Goal: Task Accomplishment & Management: Complete application form

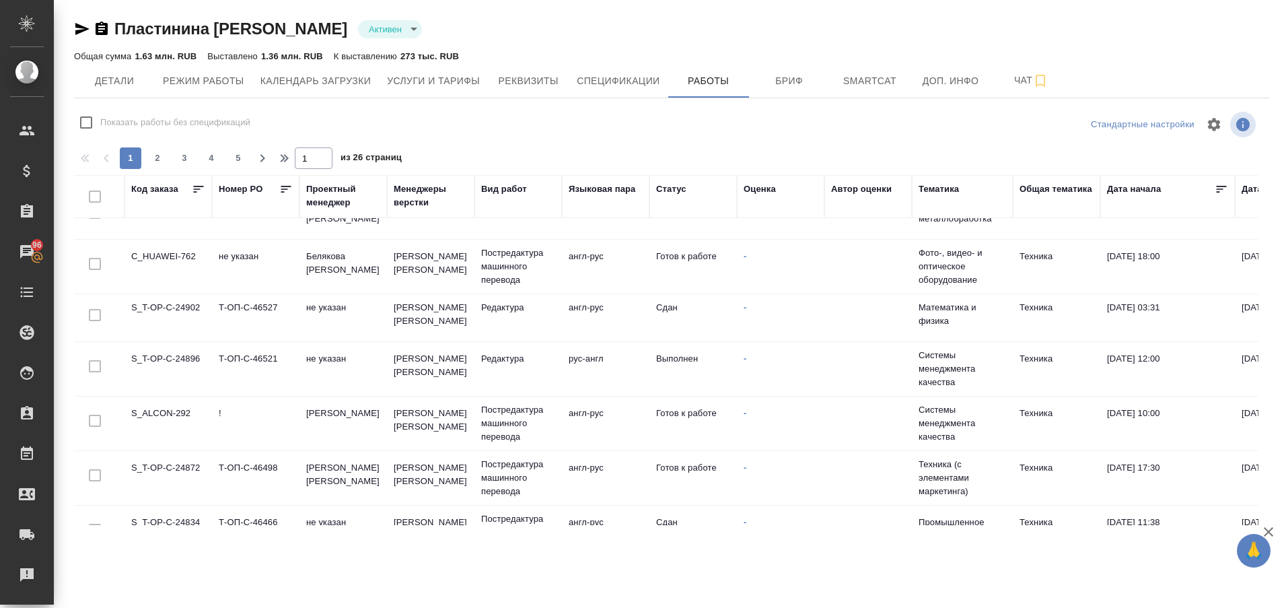
scroll to position [248, 0]
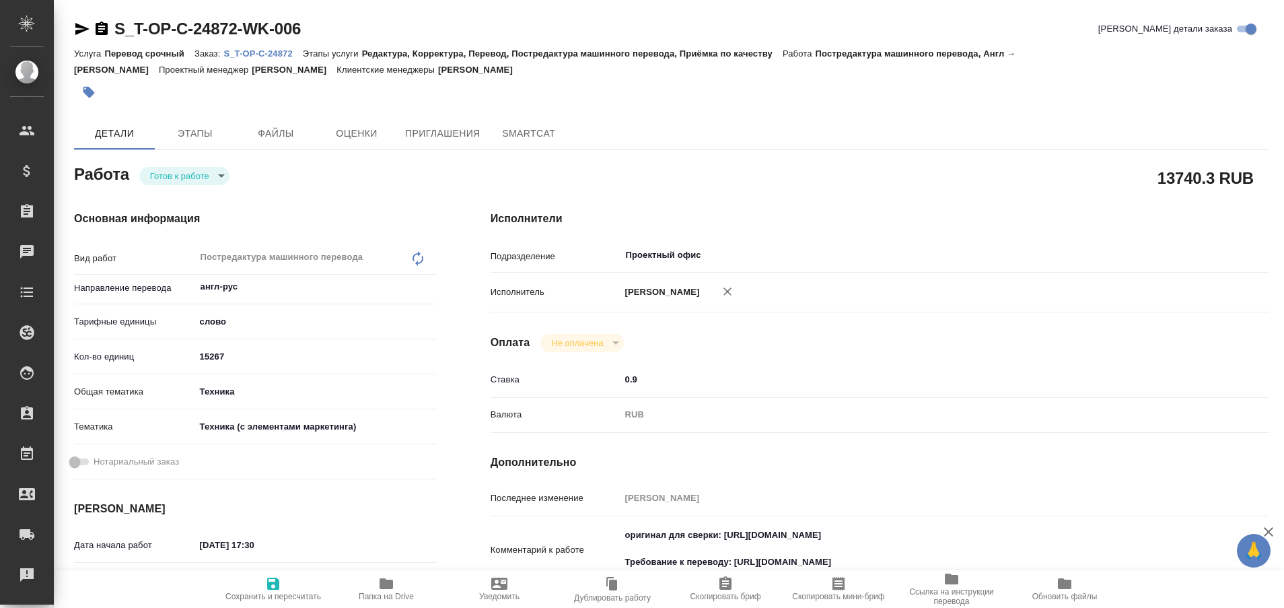
type textarea "x"
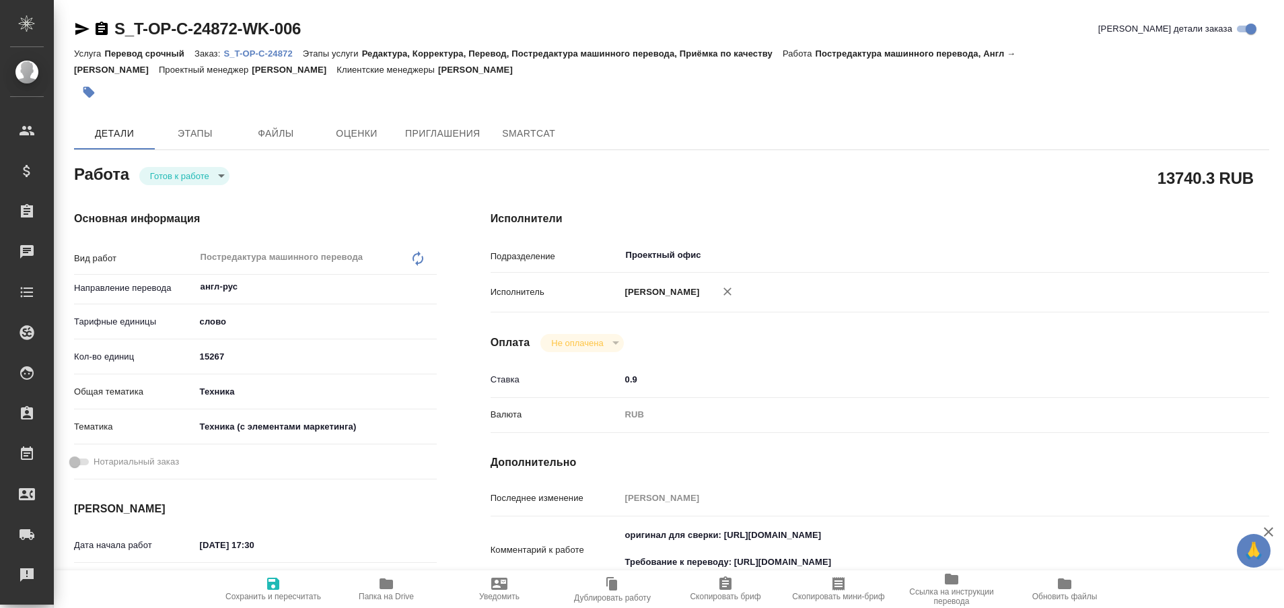
type textarea "x"
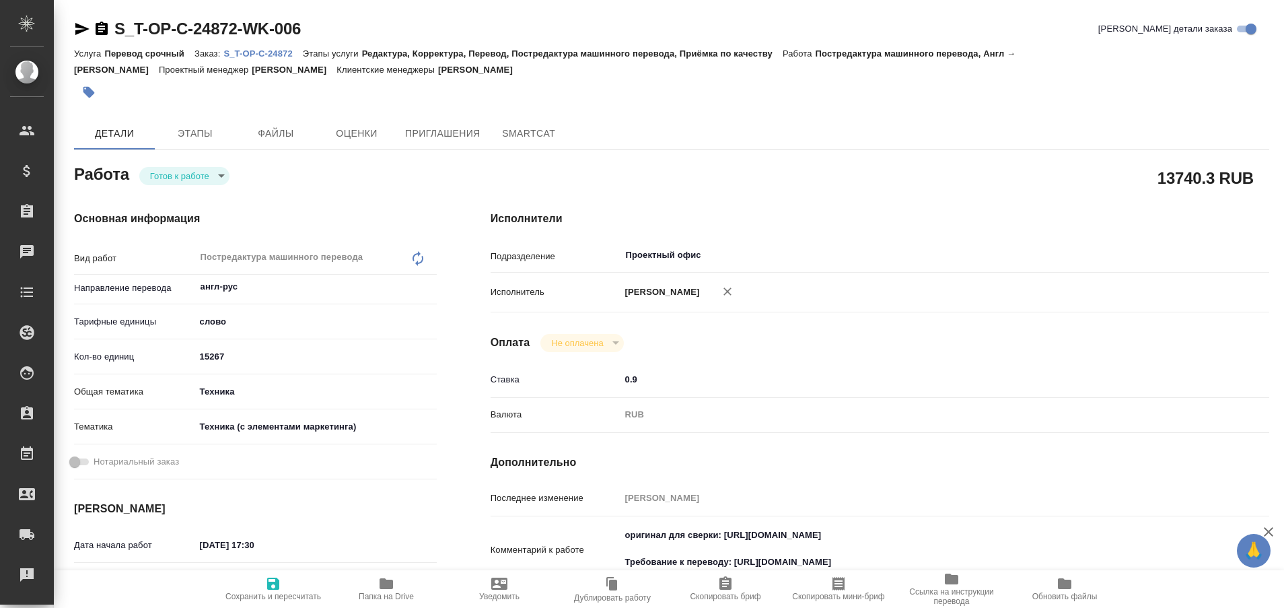
type textarea "x"
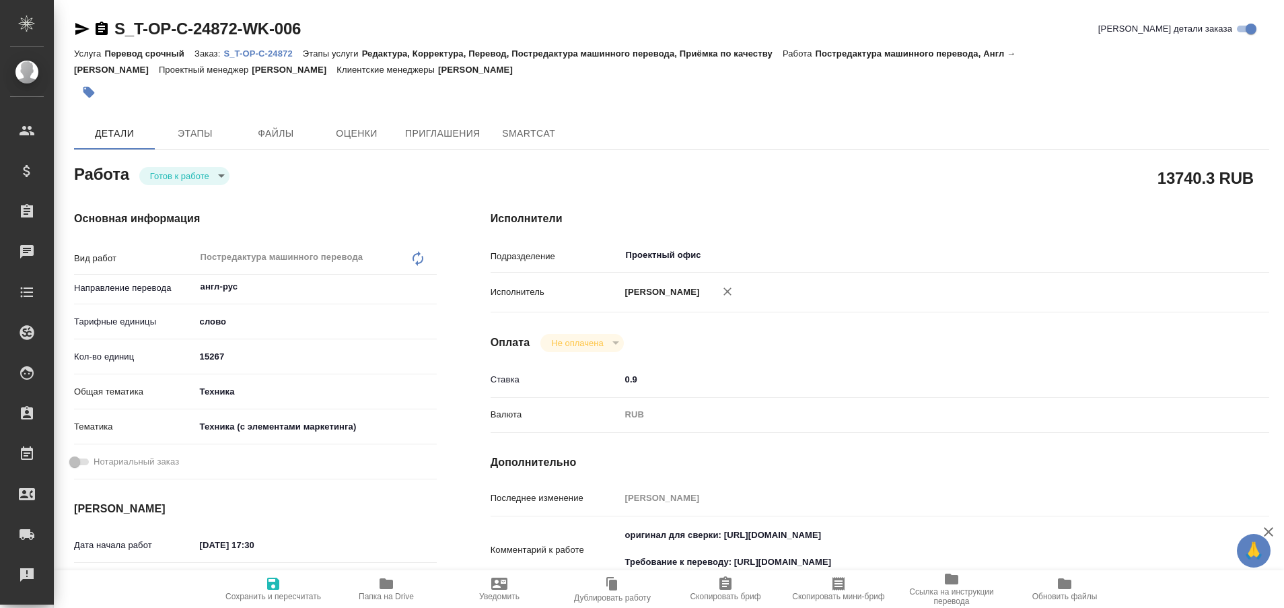
type textarea "x"
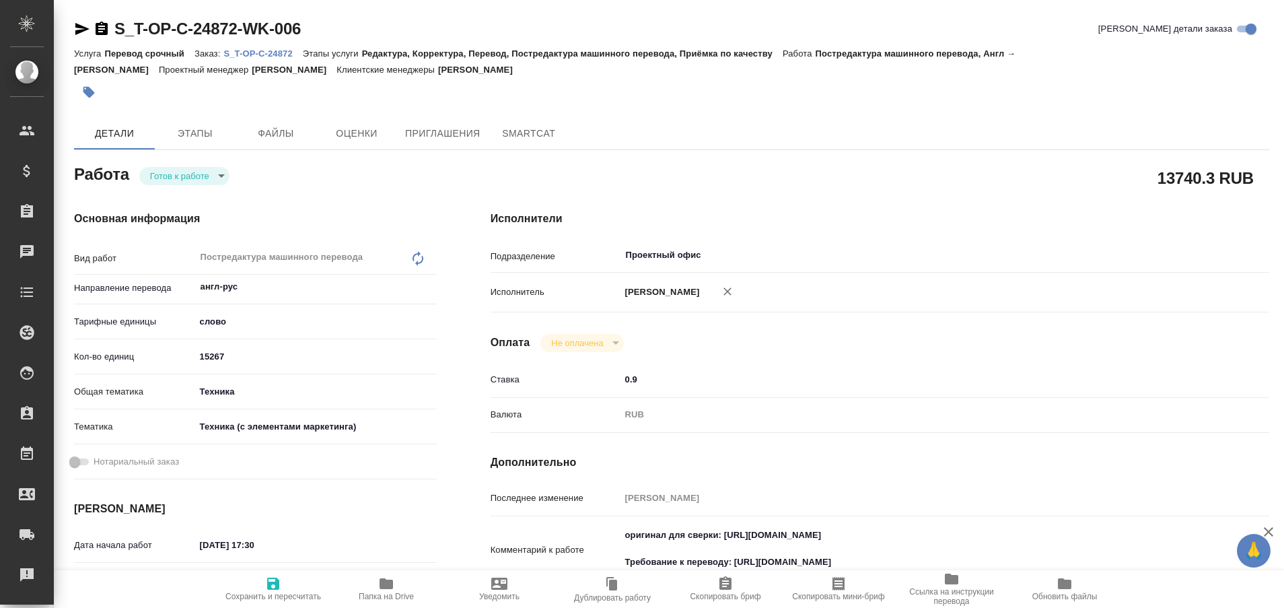
type textarea "x"
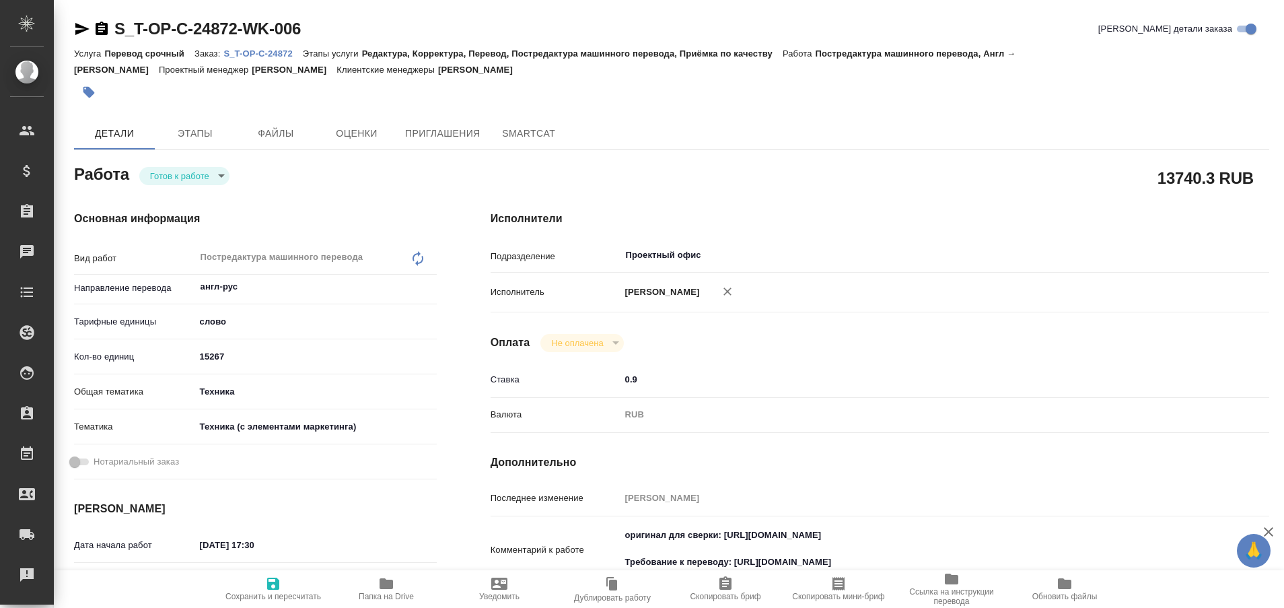
type textarea "x"
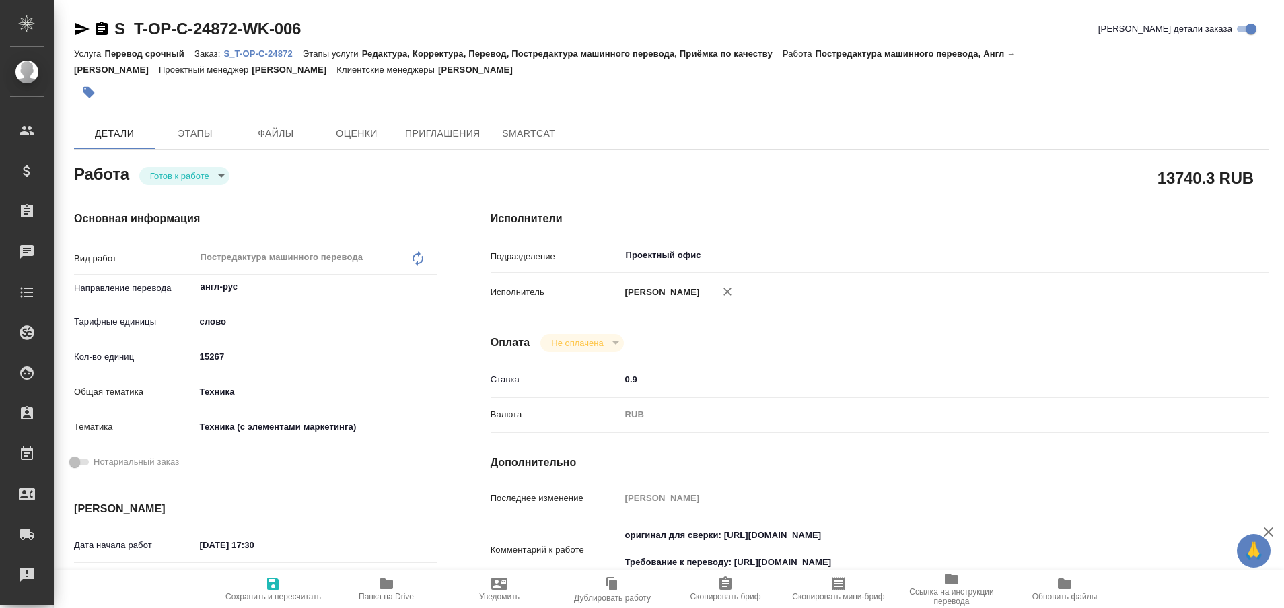
type textarea "x"
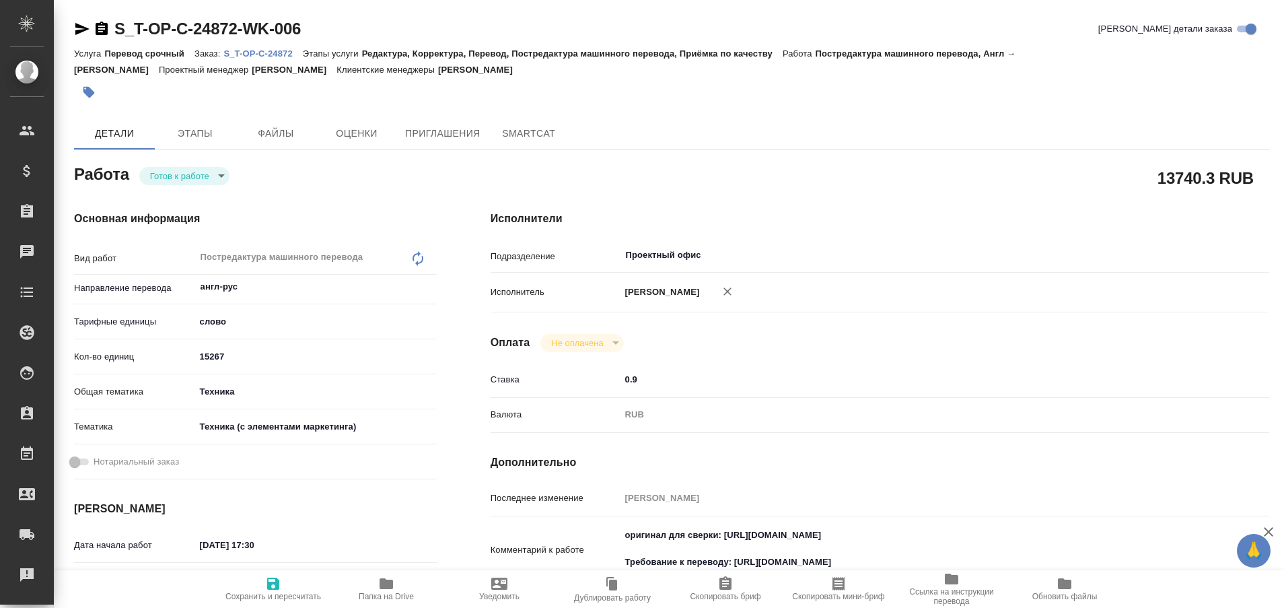
type textarea "x"
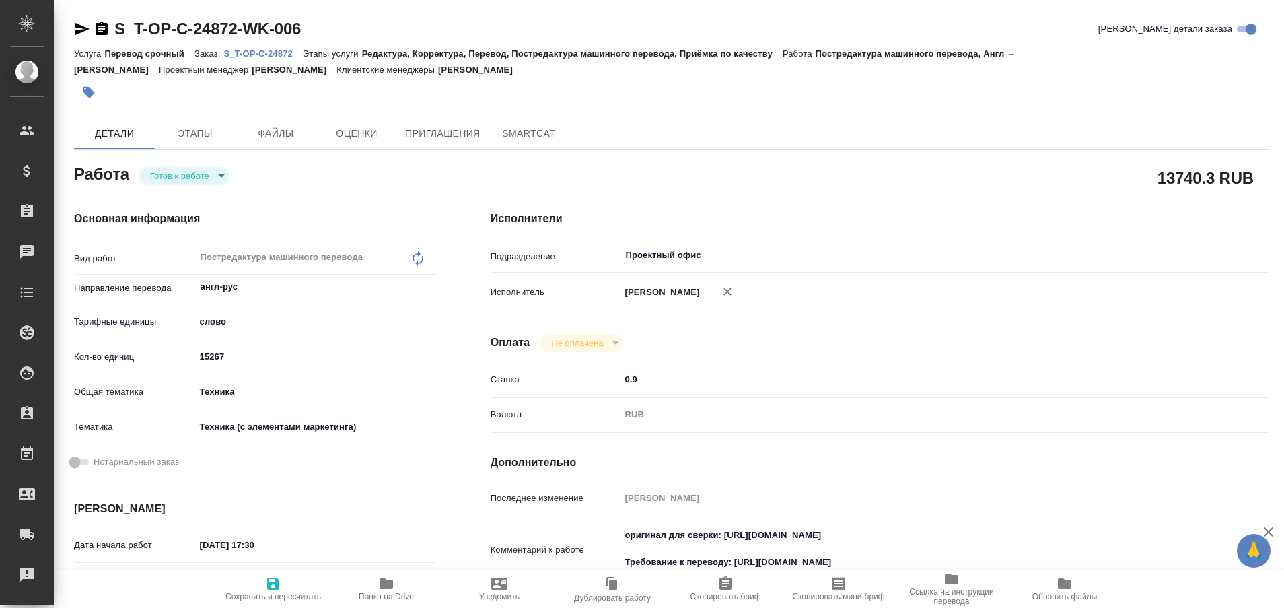
type textarea "x"
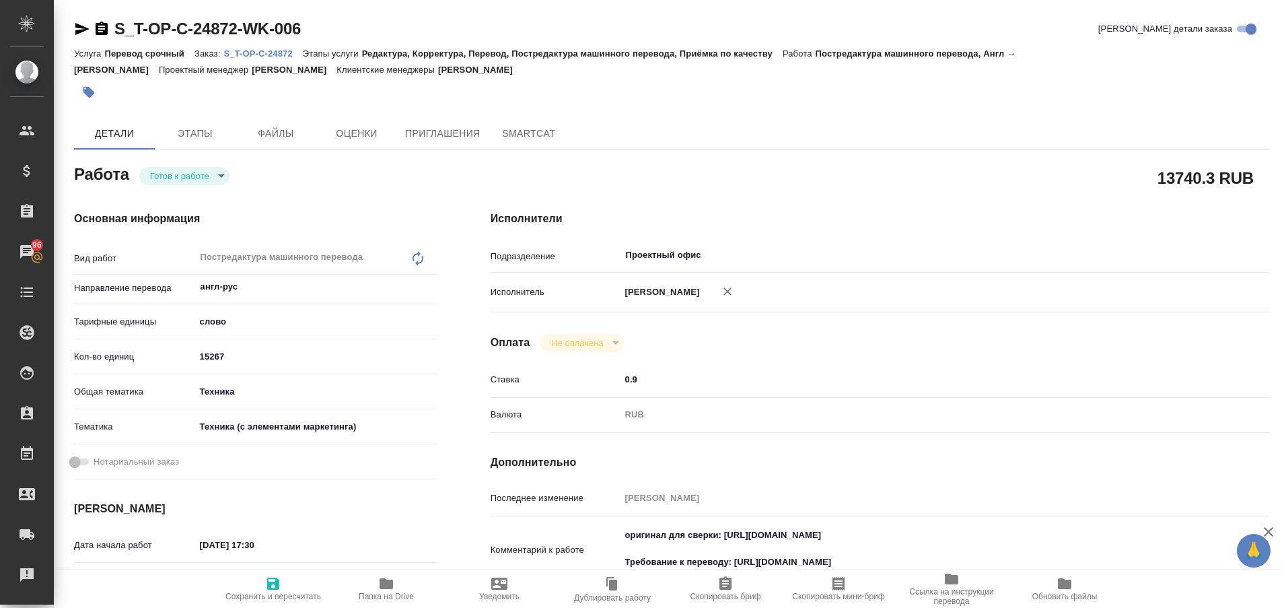
click at [256, 43] on div "S_T-OP-C-24872-WK-006 Кратко детали заказа" at bounding box center [671, 31] width 1195 height 27
click at [265, 50] on p "S_T-OP-C-24872" at bounding box center [262, 53] width 79 height 10
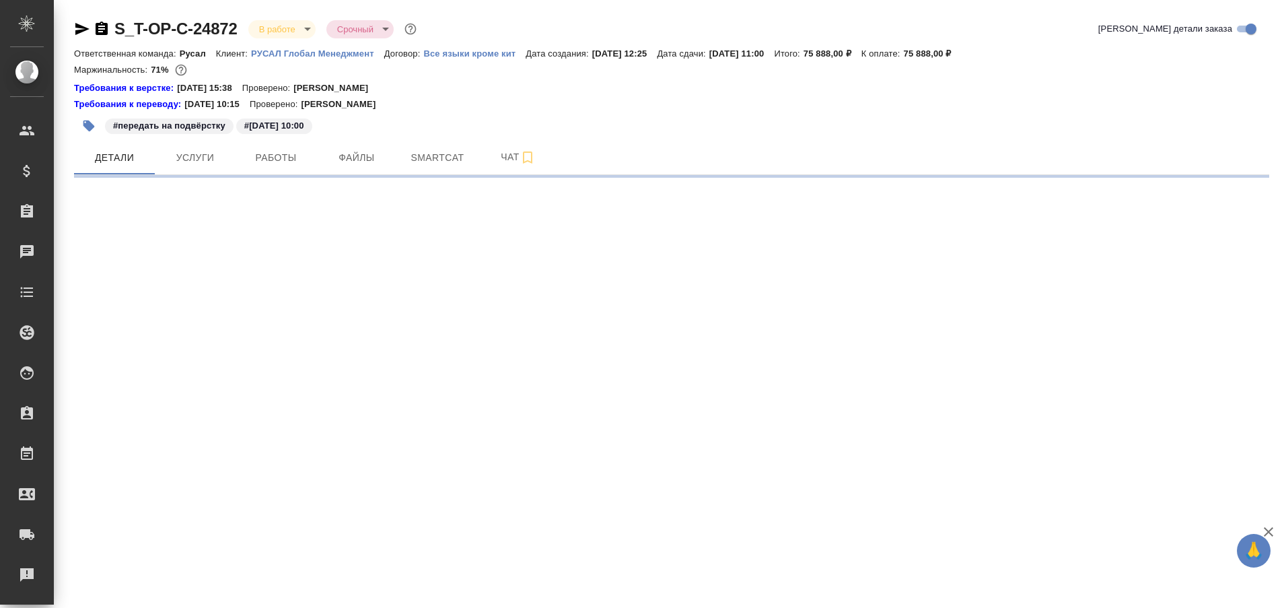
select select "RU"
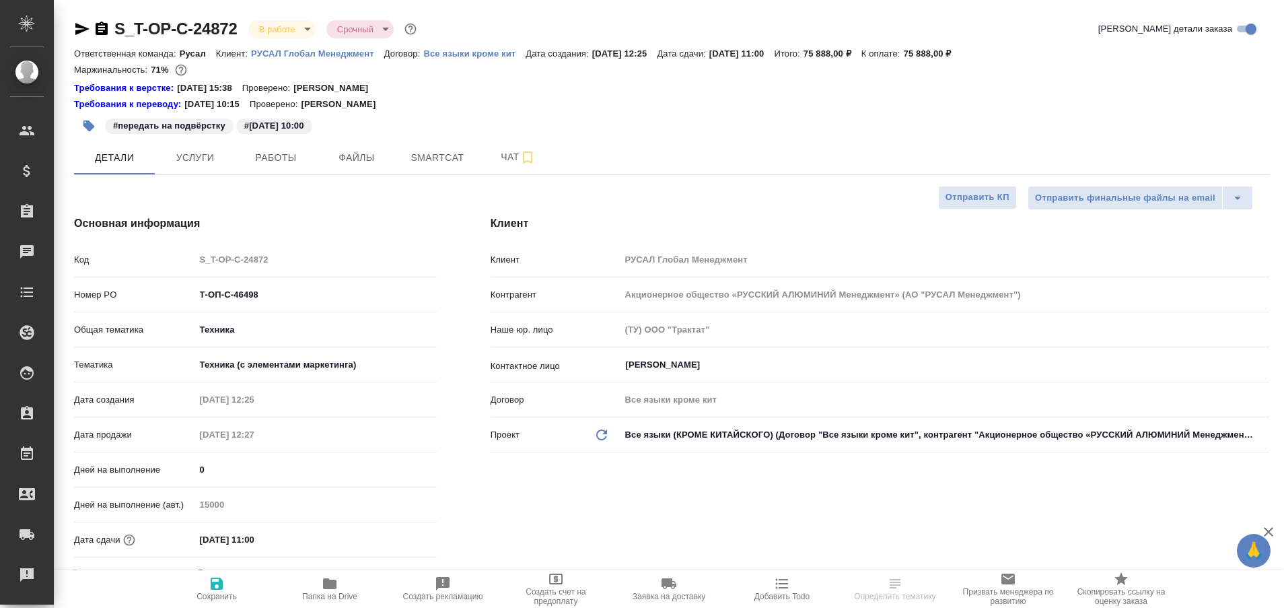
type textarea "x"
type input "[PERSON_NAME] [PERSON_NAME]"
click at [321, 592] on span "Папка на Drive" at bounding box center [329, 595] width 55 height 9
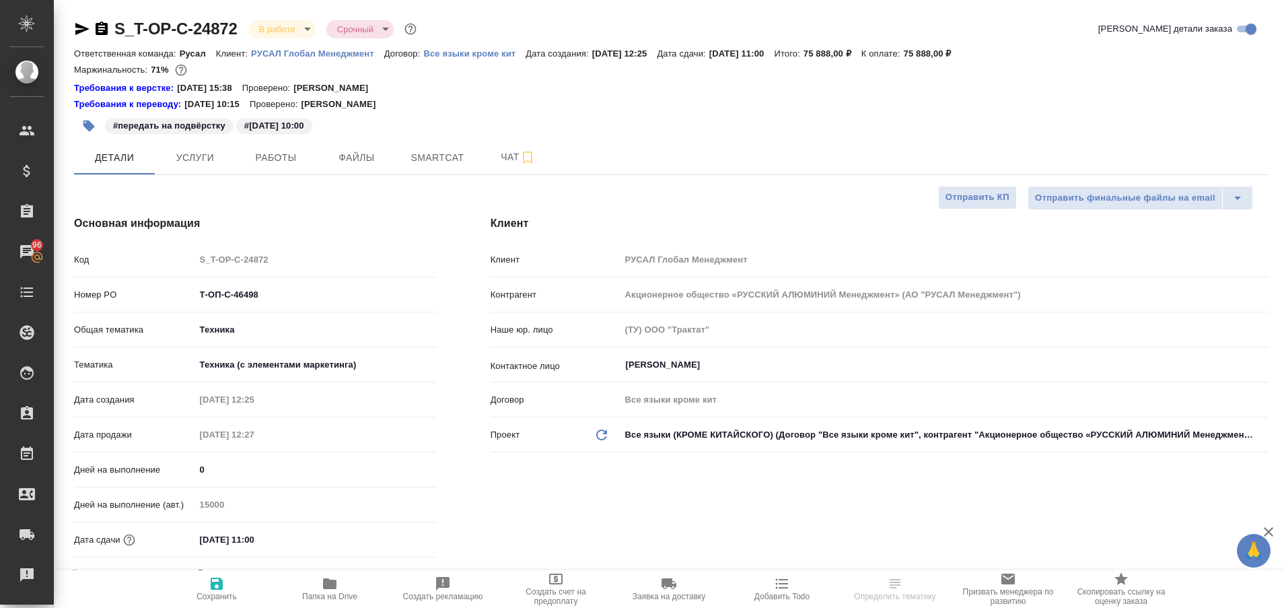
type textarea "x"
